Goal: Task Accomplishment & Management: Use online tool/utility

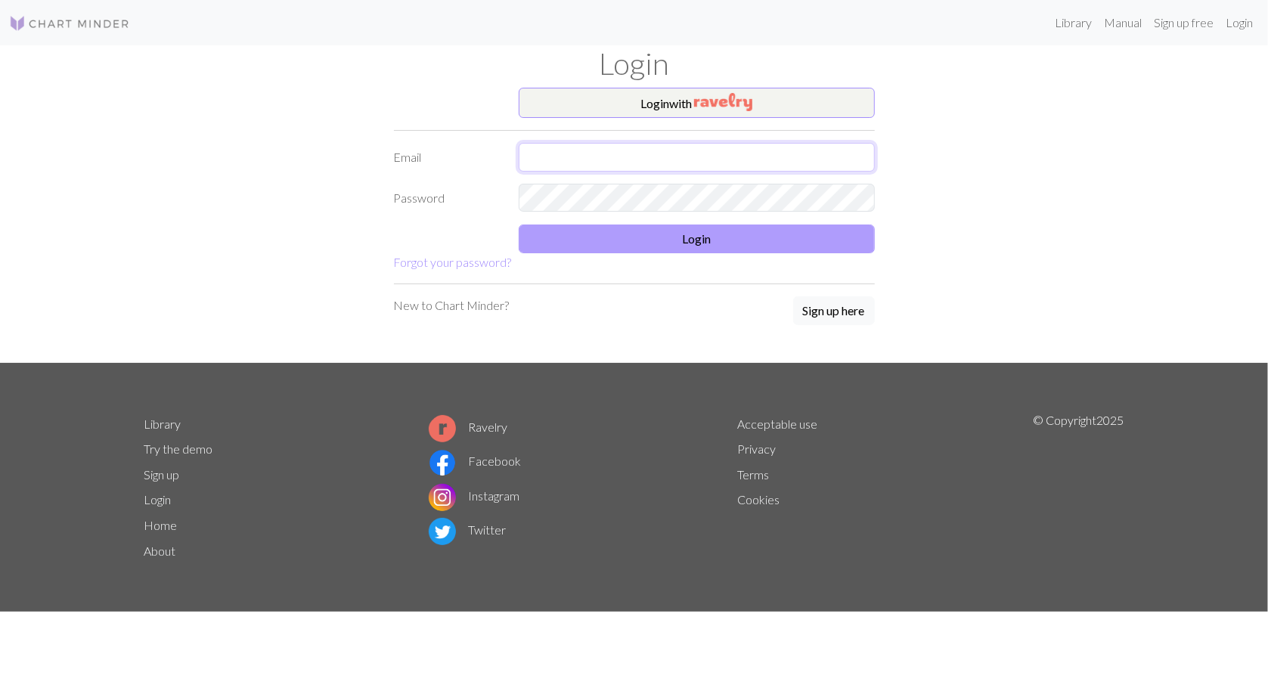
type input "[EMAIL_ADDRESS][DOMAIN_NAME]"
click at [704, 243] on button "Login" at bounding box center [697, 239] width 356 height 29
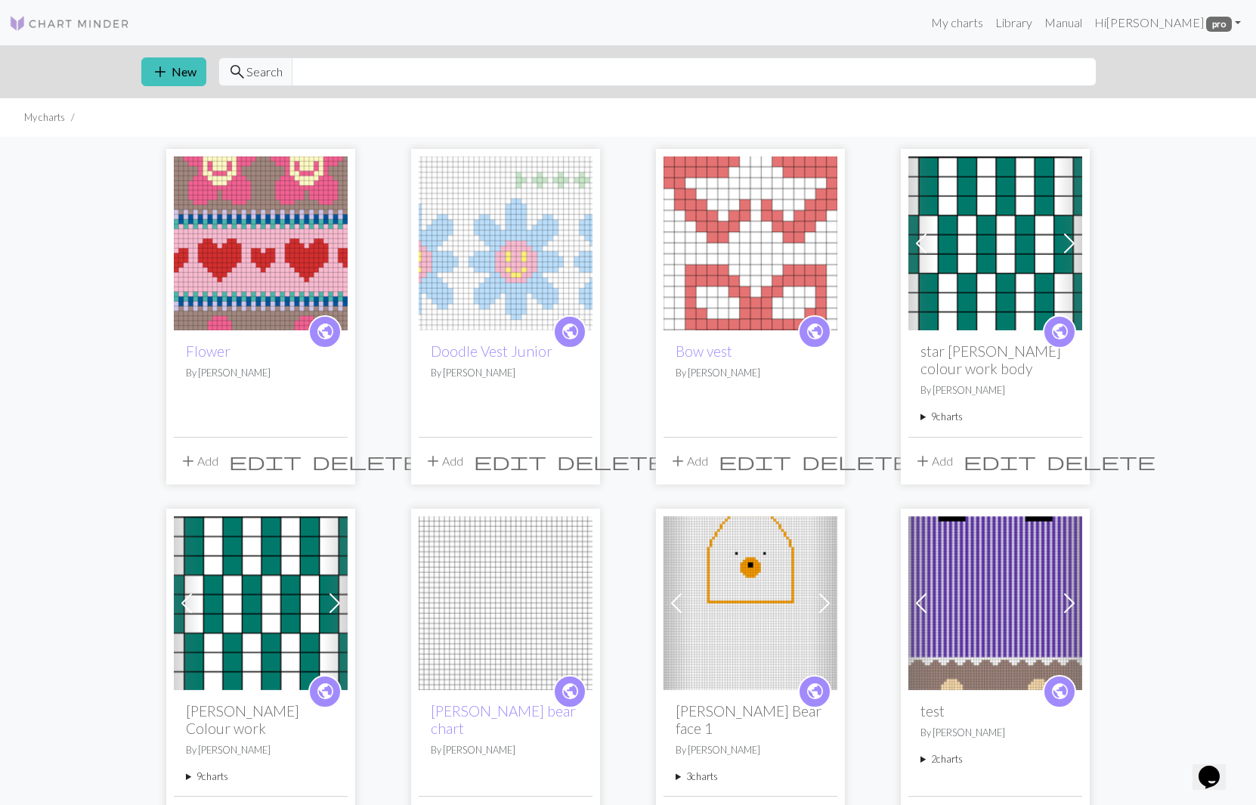
click at [260, 240] on img at bounding box center [261, 243] width 174 height 174
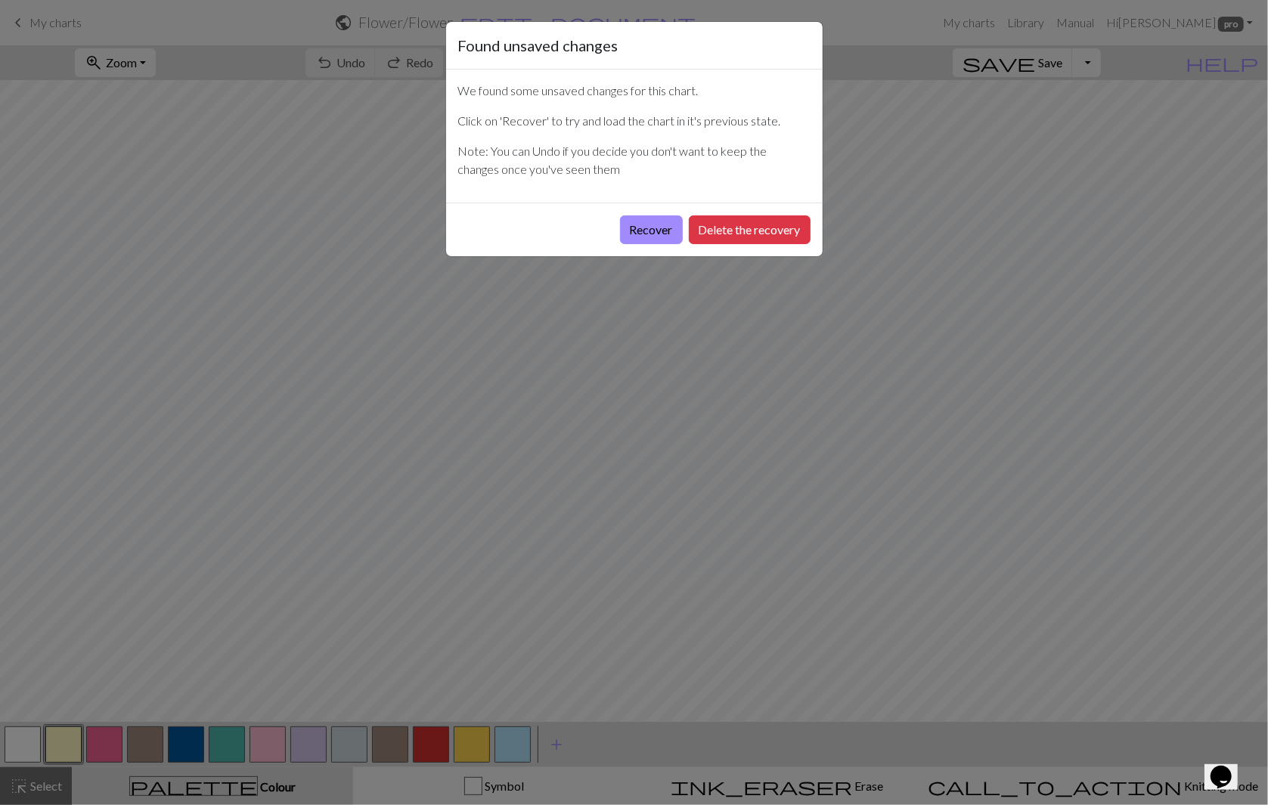
click at [1126, 272] on div "Found unsaved changes We found some unsaved changes for this chart. Click on 'R…" at bounding box center [634, 402] width 1268 height 805
click at [634, 222] on button "Recover" at bounding box center [651, 229] width 63 height 29
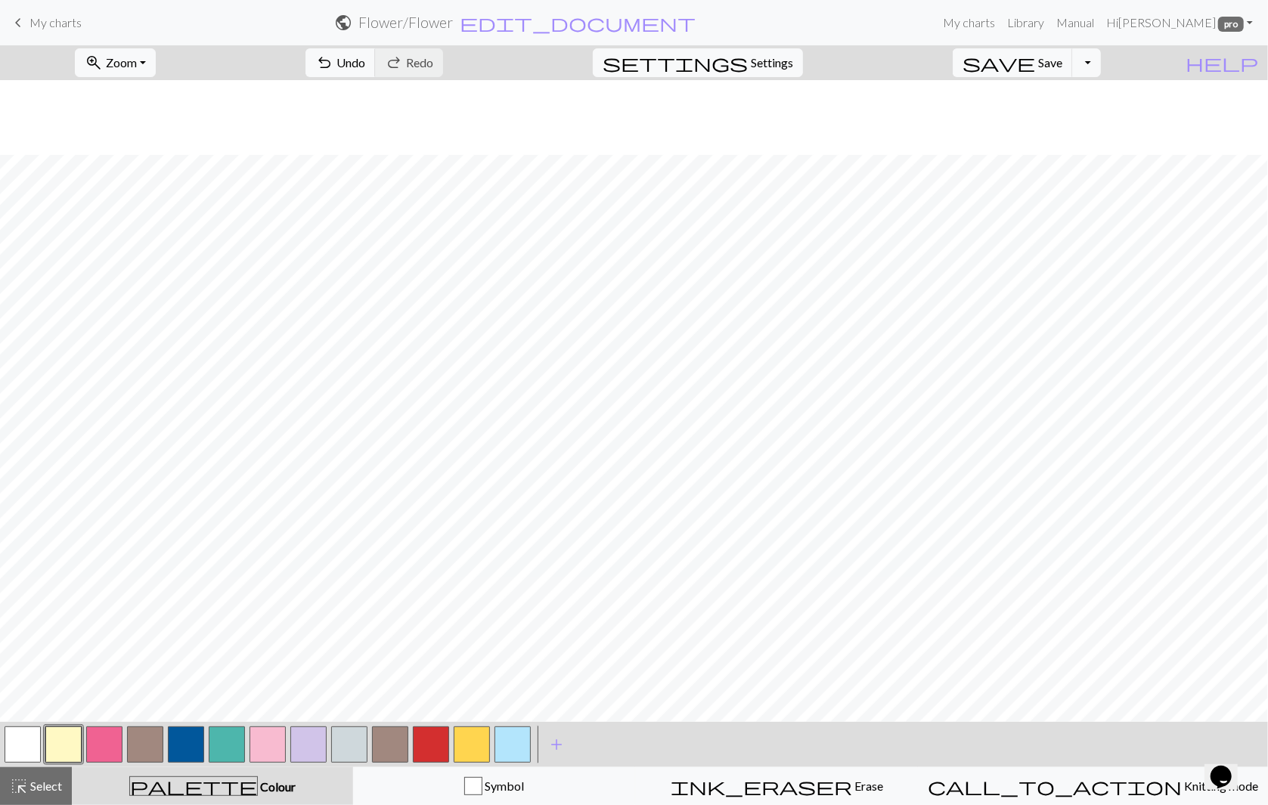
scroll to position [646, 0]
click at [1062, 68] on span "Save" at bounding box center [1050, 62] width 24 height 14
